Goal: Task Accomplishment & Management: Use online tool/utility

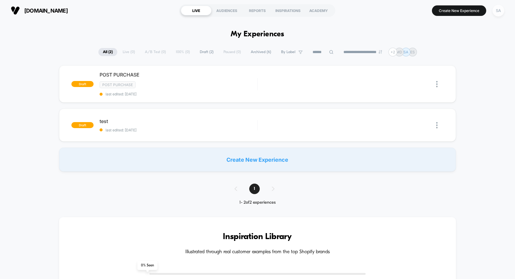
click at [504, 11] on div "SA" at bounding box center [499, 11] width 12 height 12
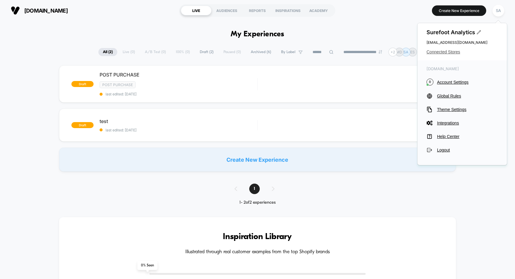
click at [458, 52] on span "Connected Stores" at bounding box center [462, 52] width 71 height 5
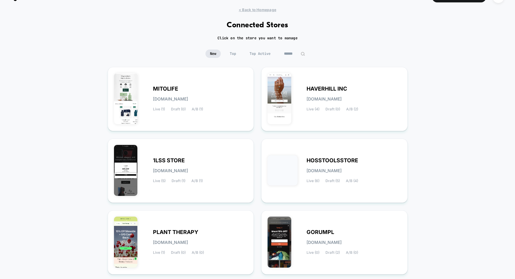
scroll to position [41, 0]
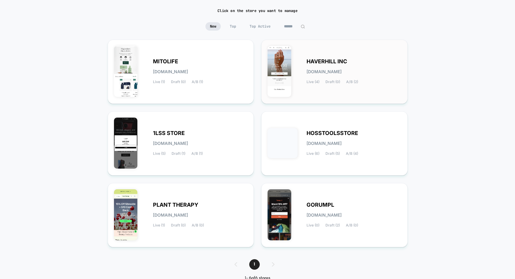
click at [342, 58] on div "HAVERHILL INC [DOMAIN_NAME] Live (4) Draft (0) A/B (2)" at bounding box center [335, 72] width 134 height 52
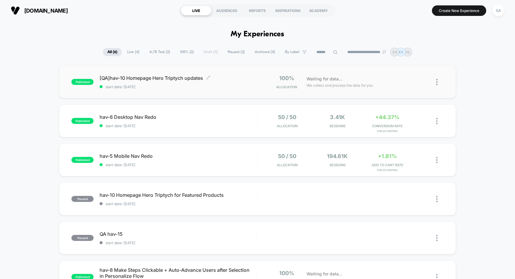
click at [152, 78] on span "[QA]hav-10 Homepage Hero Triptych updates Click to edit experience details" at bounding box center [179, 78] width 158 height 6
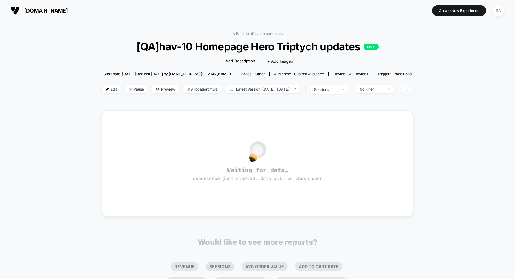
click at [408, 89] on icon at bounding box center [407, 89] width 1 height 3
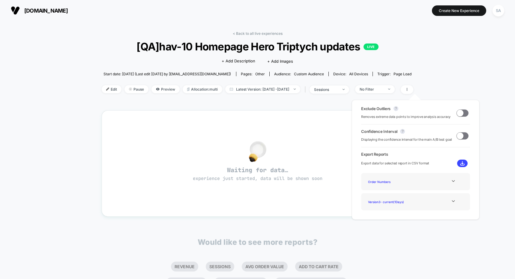
click at [455, 69] on div "< Back to all live experiences [QA]hav-10 Homepage Hero Triptych updates LIVE C…" at bounding box center [257, 188] width 515 height 335
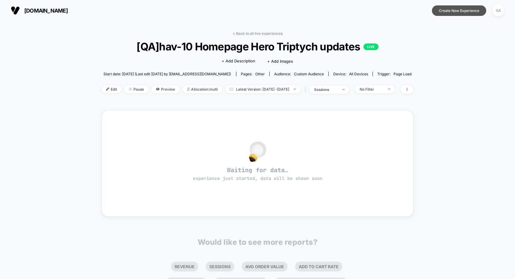
click at [465, 12] on button "Create New Experience" at bounding box center [459, 10] width 54 height 11
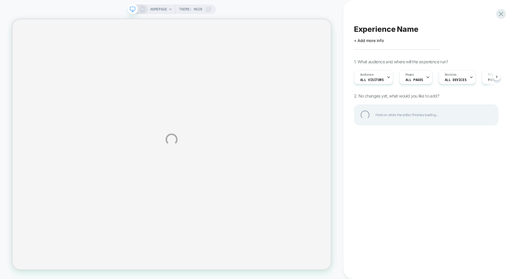
click at [459, 76] on div "HOMEPAGE Theme: MAIN Experience Name Click to edit experience details + Add mor…" at bounding box center [257, 139] width 515 height 279
click at [465, 76] on div "HOMEPAGE Theme: MAIN Experience Name Click to edit experience details + Add mor…" at bounding box center [257, 139] width 515 height 279
click at [468, 77] on div "HOMEPAGE Theme: MAIN Experience Name Click to edit experience details + Add mor…" at bounding box center [257, 139] width 515 height 279
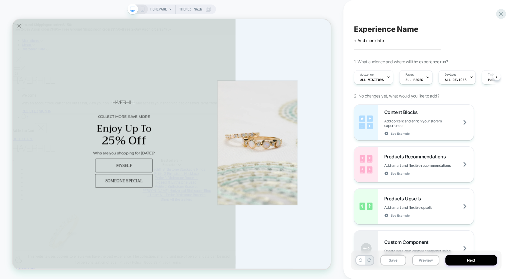
scroll to position [0, 0]
click at [459, 76] on div "Devices ALL DEVICES" at bounding box center [456, 78] width 34 height 14
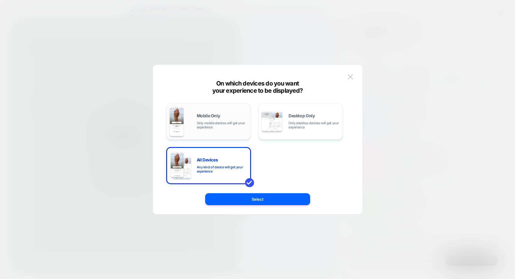
click at [238, 130] on div "Mobile Only Only mobile devices will get your experience" at bounding box center [209, 121] width 78 height 31
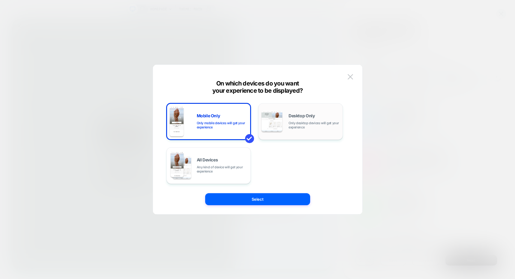
click at [276, 129] on img at bounding box center [272, 121] width 21 height 21
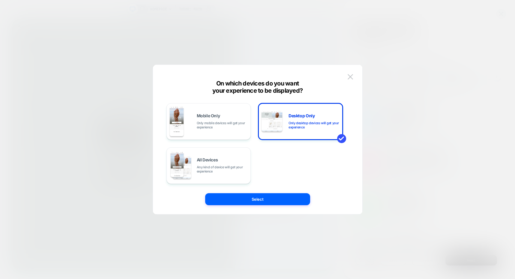
click at [277, 152] on div "Mobile Only Only mobile devices will get your experience Desktop Only Only desk…" at bounding box center [255, 143] width 176 height 81
click at [222, 166] on span "Any kind of device will get your experience" at bounding box center [222, 169] width 51 height 8
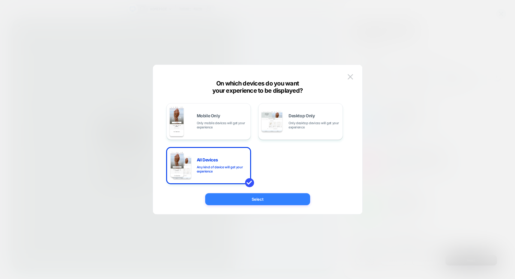
click at [285, 201] on button "Select" at bounding box center [257, 199] width 105 height 12
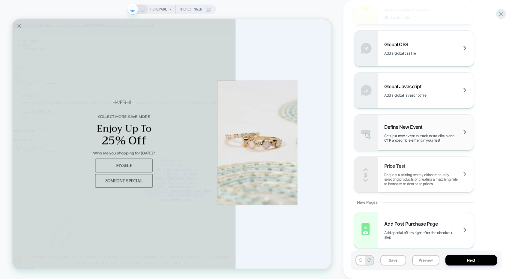
scroll to position [390, 0]
